Goal: Task Accomplishment & Management: Use online tool/utility

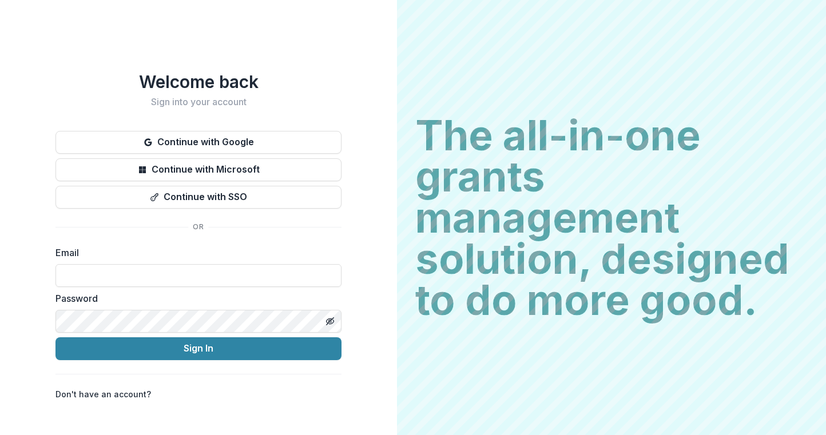
click at [111, 276] on input at bounding box center [199, 275] width 286 height 23
type input "**********"
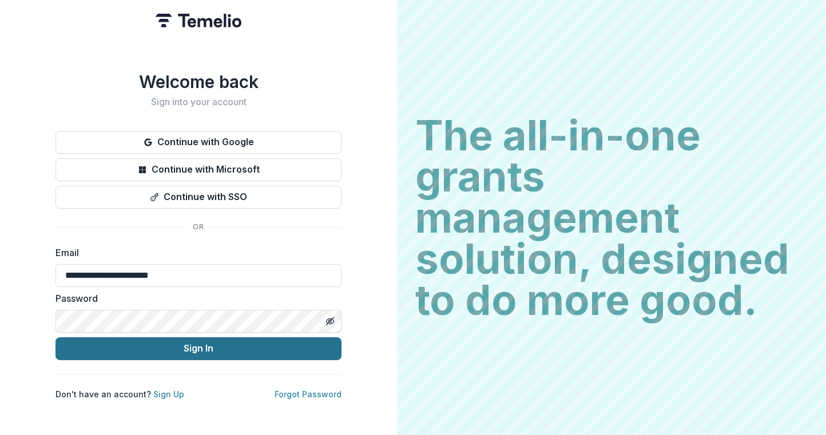
click at [147, 350] on button "Sign In" at bounding box center [199, 349] width 286 height 23
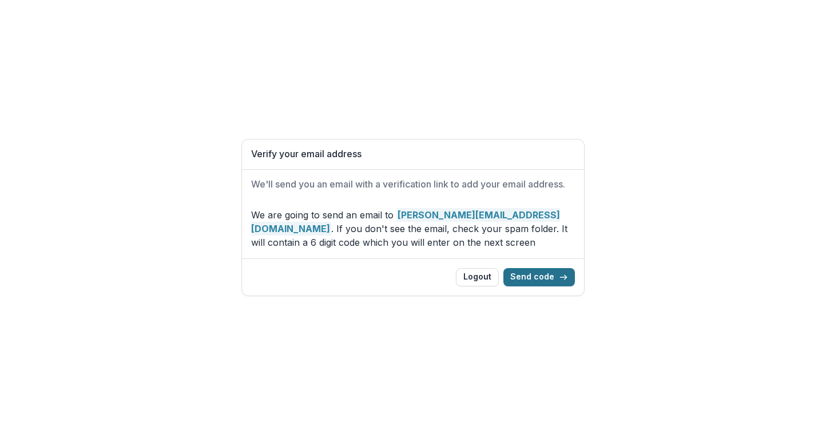
click at [527, 282] on button "Send code" at bounding box center [540, 277] width 72 height 18
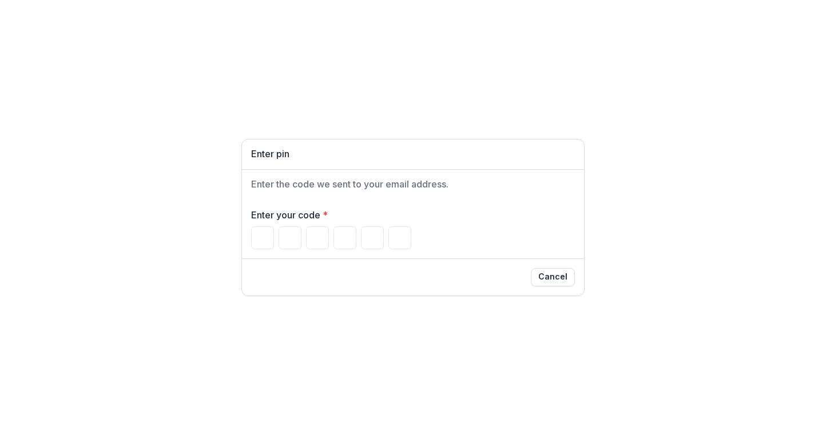
type input "*"
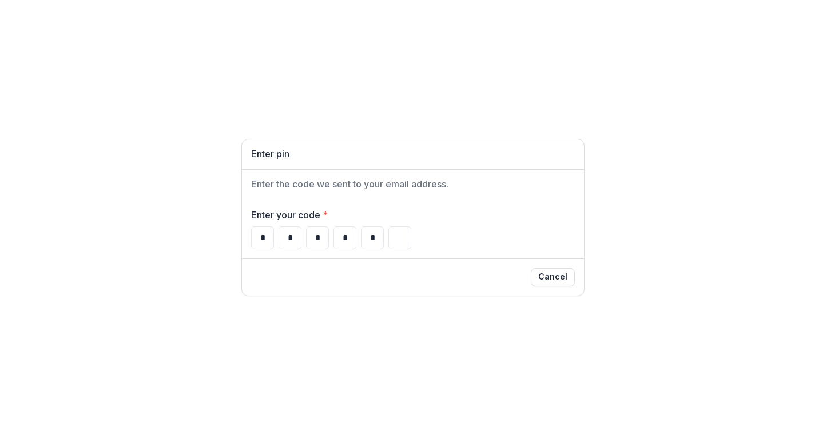
type input "*"
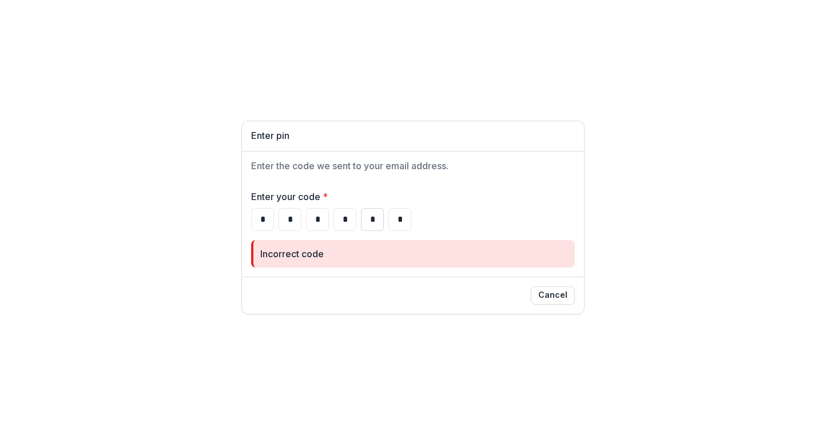
click at [371, 224] on input "*" at bounding box center [372, 219] width 23 height 23
type input "*"
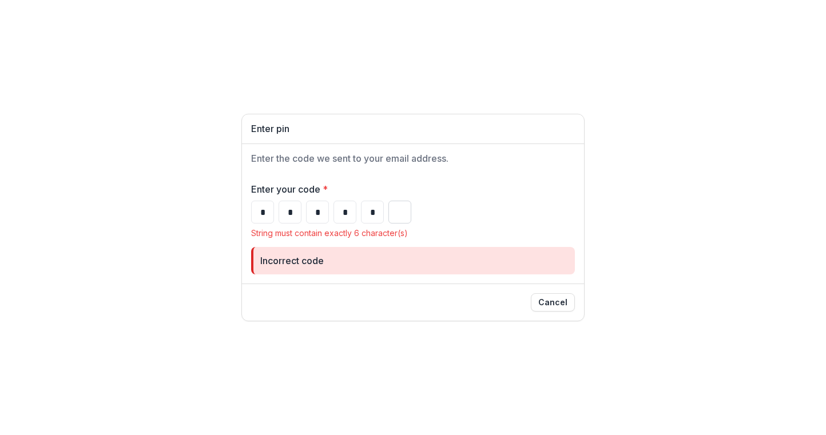
type input "*"
click at [393, 210] on input "Please enter your pin code" at bounding box center [400, 212] width 23 height 23
type input "*"
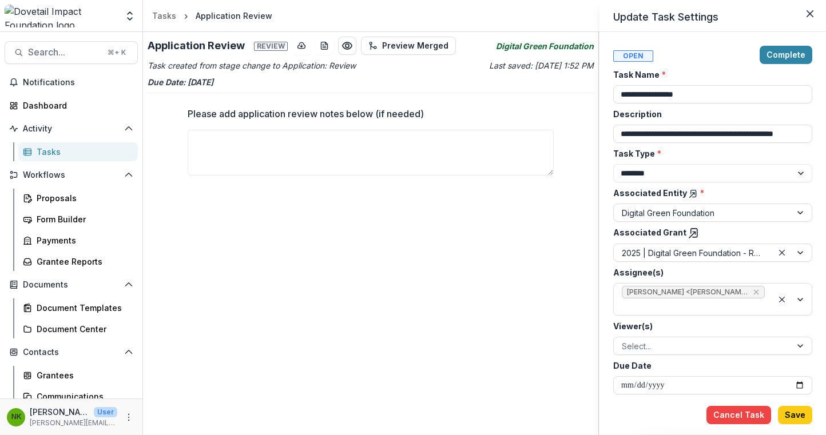
click at [49, 82] on div "**********" at bounding box center [413, 217] width 826 height 435
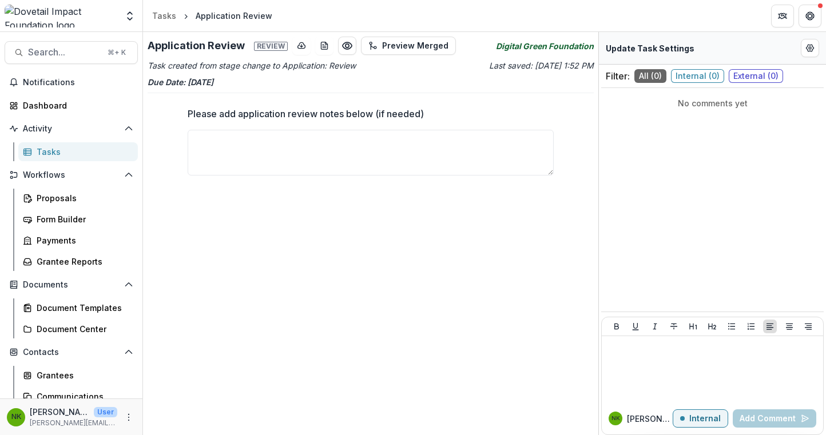
click at [49, 82] on span "Notifications" at bounding box center [78, 83] width 110 height 10
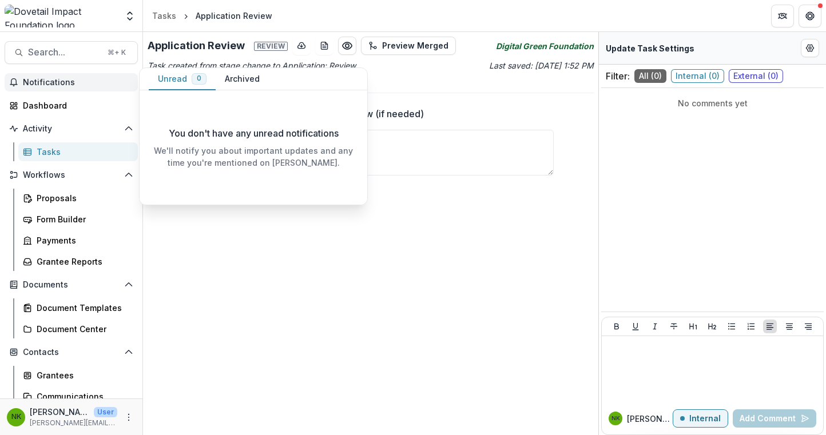
click at [51, 85] on span "Notifications" at bounding box center [78, 83] width 110 height 10
